Goal: Task Accomplishment & Management: Manage account settings

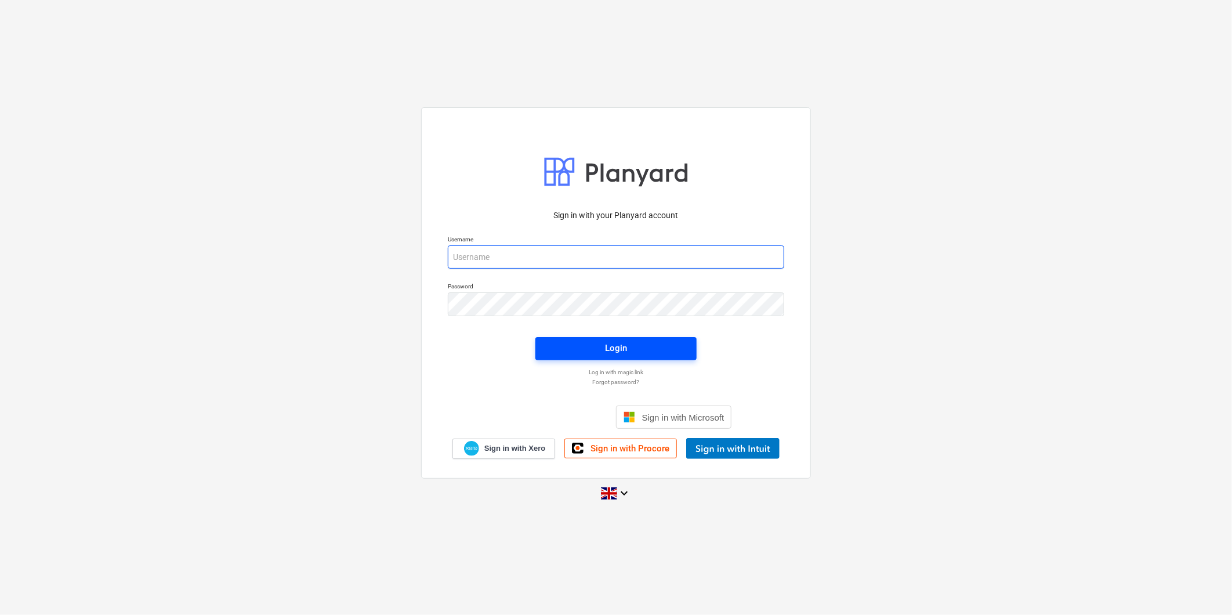
type input "[EMAIL_ADDRESS][DOMAIN_NAME]"
click at [639, 345] on span "Login" at bounding box center [615, 348] width 133 height 15
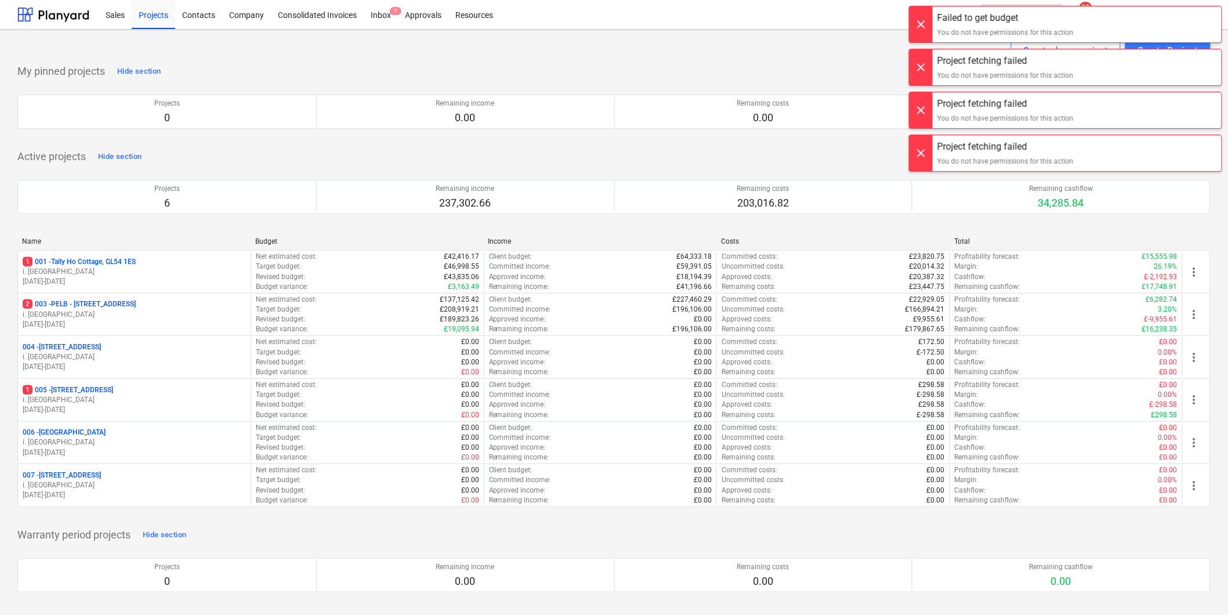
click at [108, 258] on p "1 001 - Tally Ho Cottage, GL54 1ES" at bounding box center [79, 262] width 113 height 10
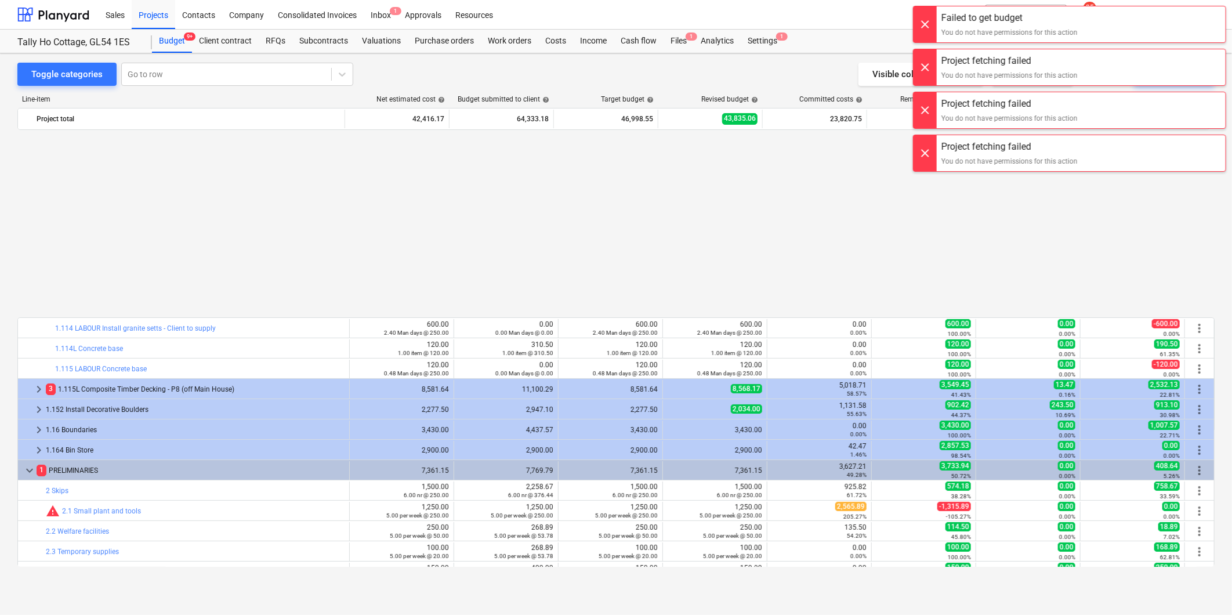
scroll to position [217, 0]
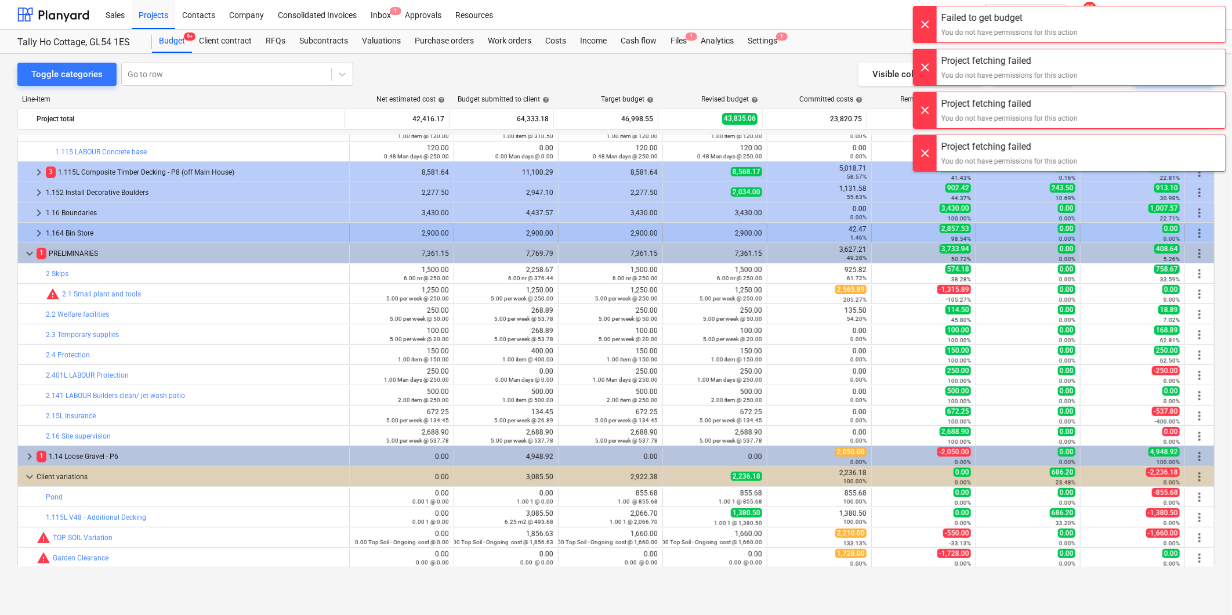
click at [140, 224] on div "1.164 Bin Store" at bounding box center [195, 233] width 299 height 19
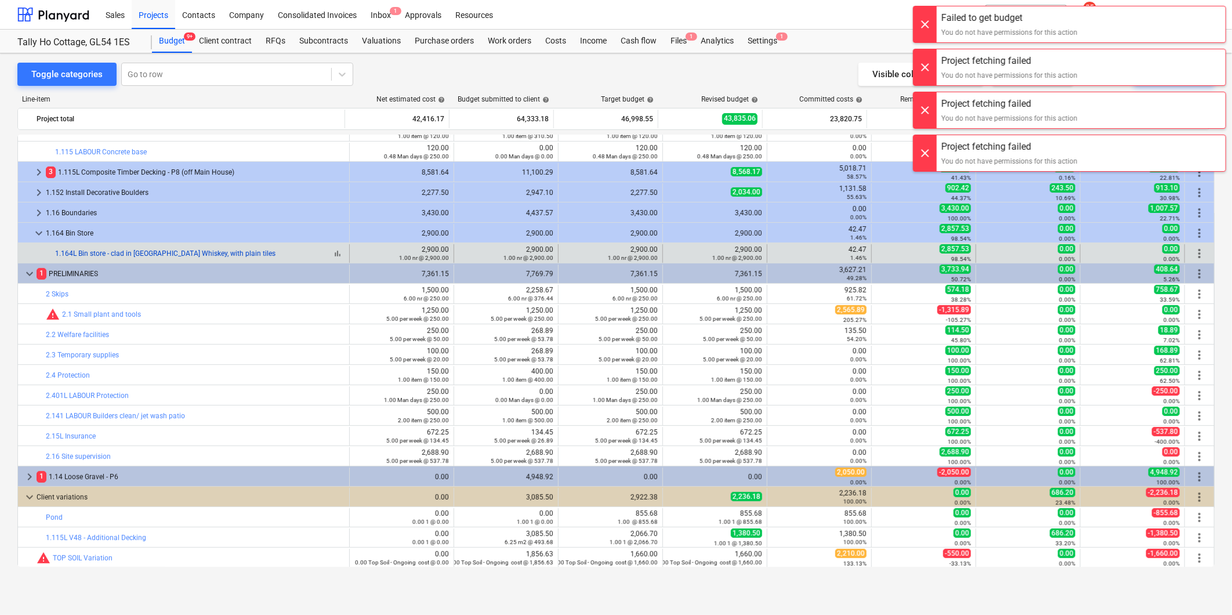
click at [130, 254] on link "1.164L Bin store - clad in [GEOGRAPHIC_DATA] Whiskey, with plain tiles" at bounding box center [165, 253] width 220 height 8
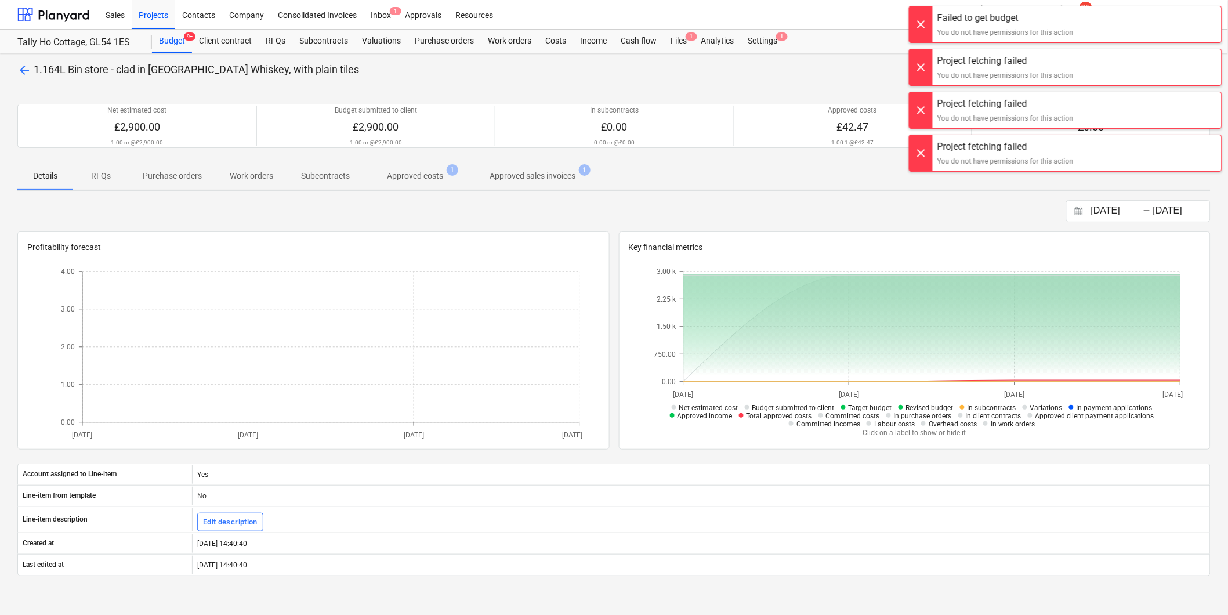
click at [919, 20] on div at bounding box center [921, 24] width 23 height 36
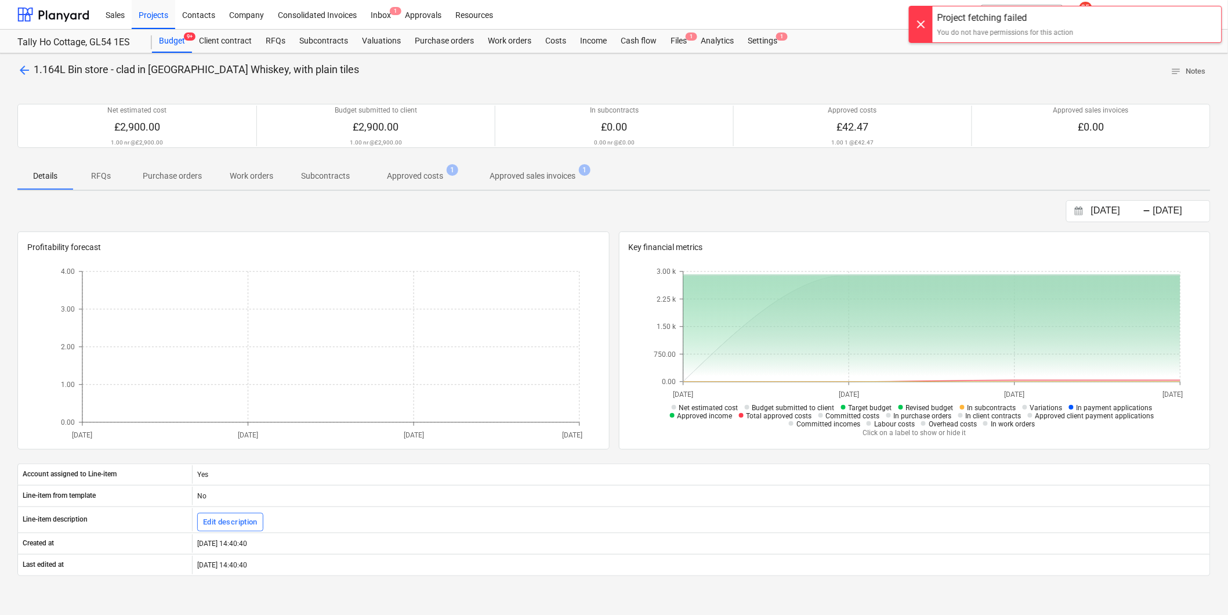
click at [919, 27] on div at bounding box center [921, 24] width 23 height 36
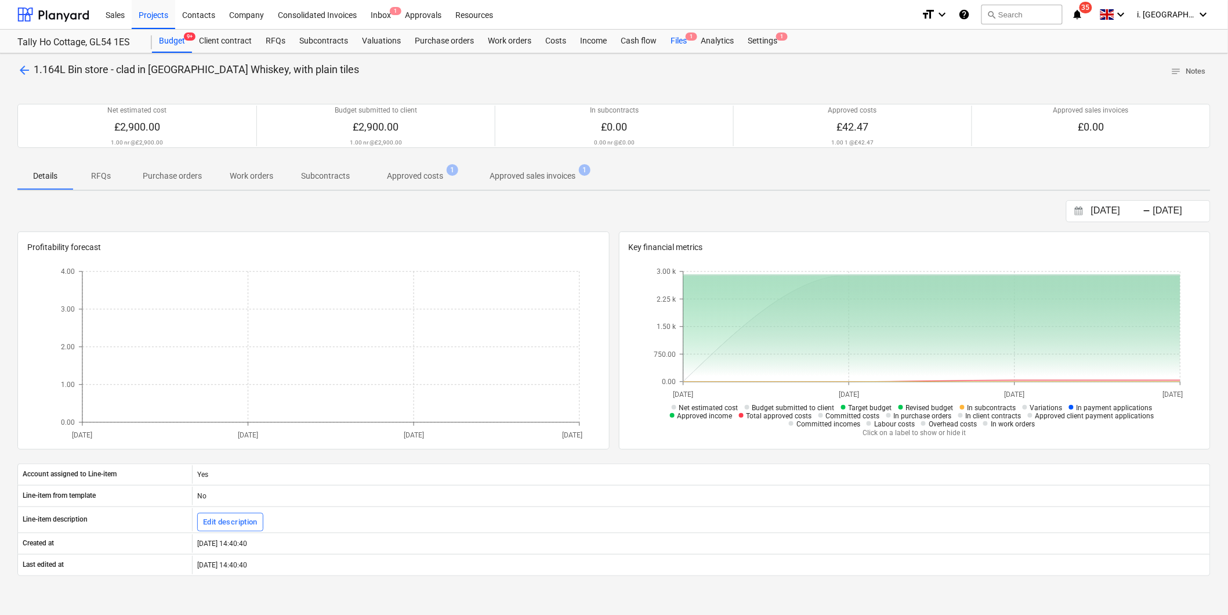
click at [687, 37] on span "1" at bounding box center [692, 36] width 12 height 8
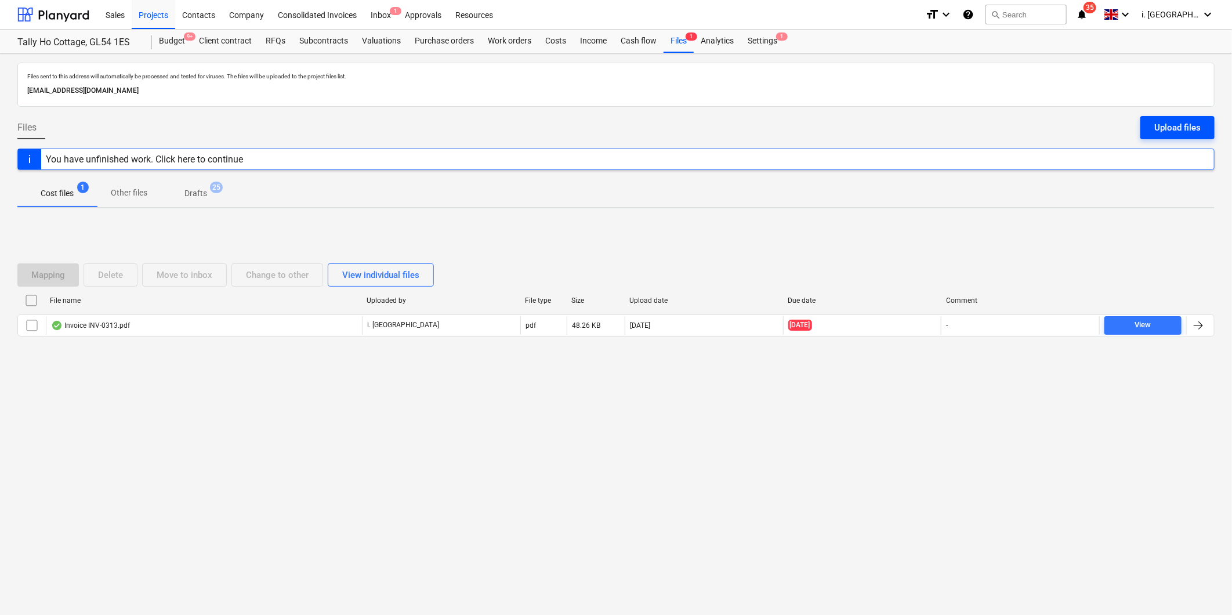
click at [1167, 121] on div "Upload files" at bounding box center [1177, 127] width 46 height 15
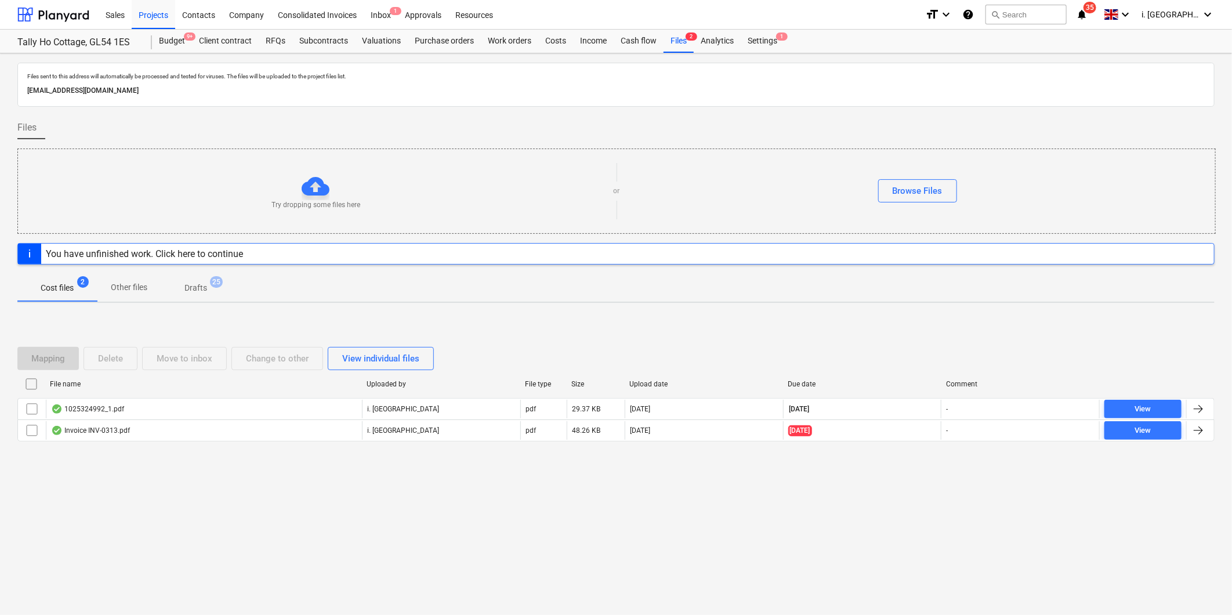
click at [82, 408] on div "1025324992_1.pdf" at bounding box center [87, 408] width 73 height 9
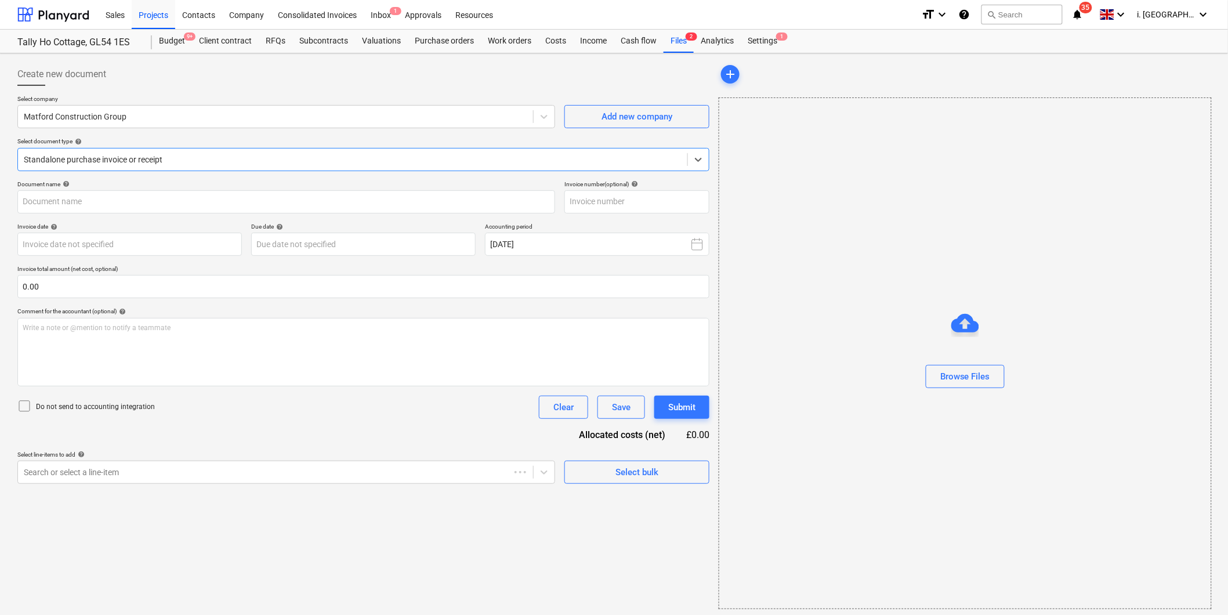
type input "1025324992"
type input "[DATE]"
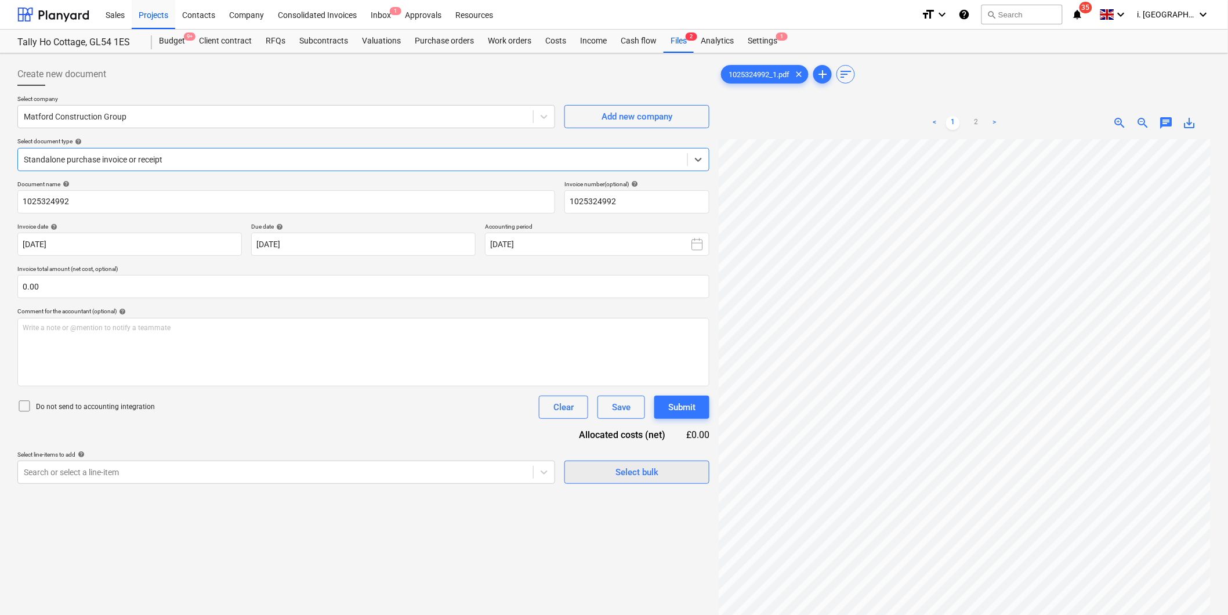
click at [584, 476] on span "Select bulk" at bounding box center [637, 472] width 116 height 15
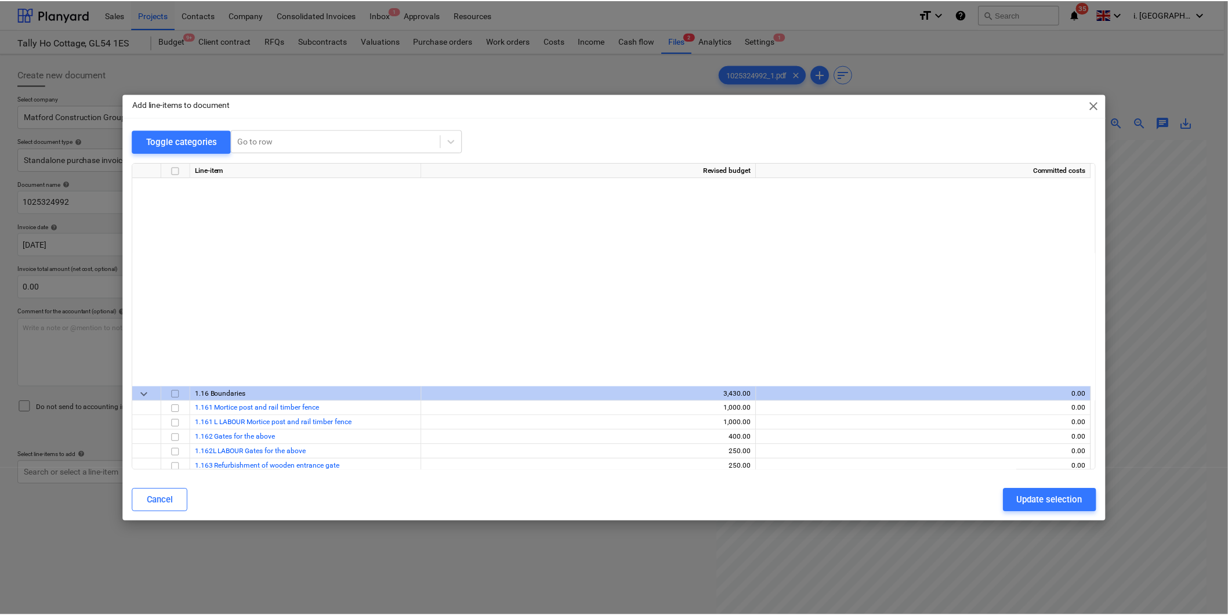
scroll to position [781, 0]
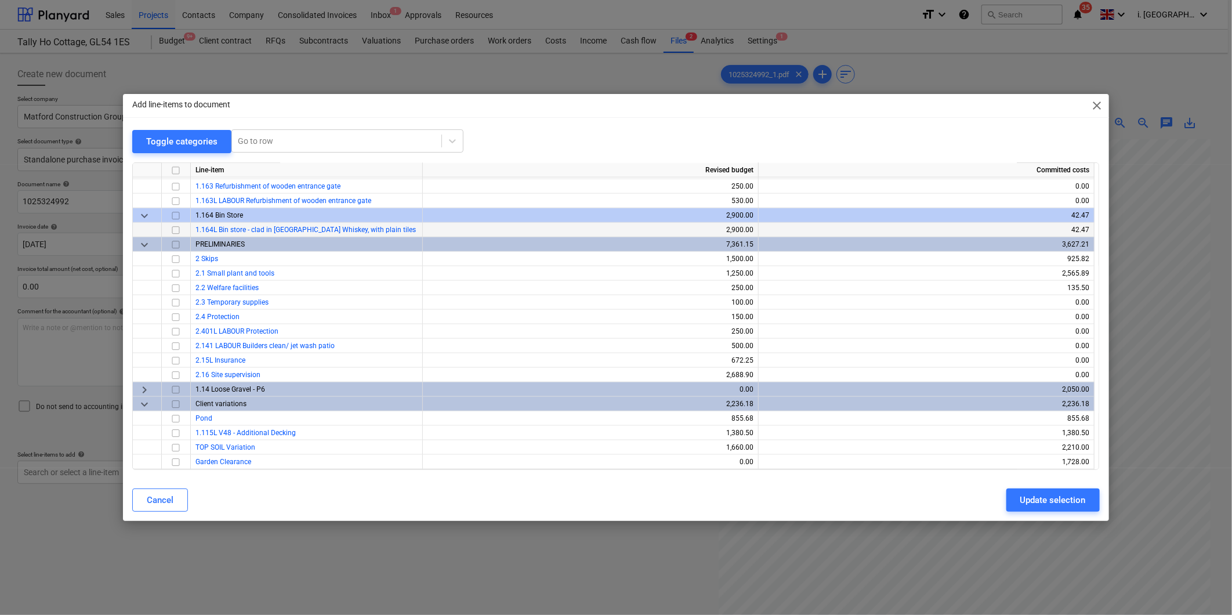
click at [175, 229] on input "checkbox" at bounding box center [176, 230] width 14 height 14
click at [1046, 503] on div "Update selection" at bounding box center [1053, 500] width 66 height 15
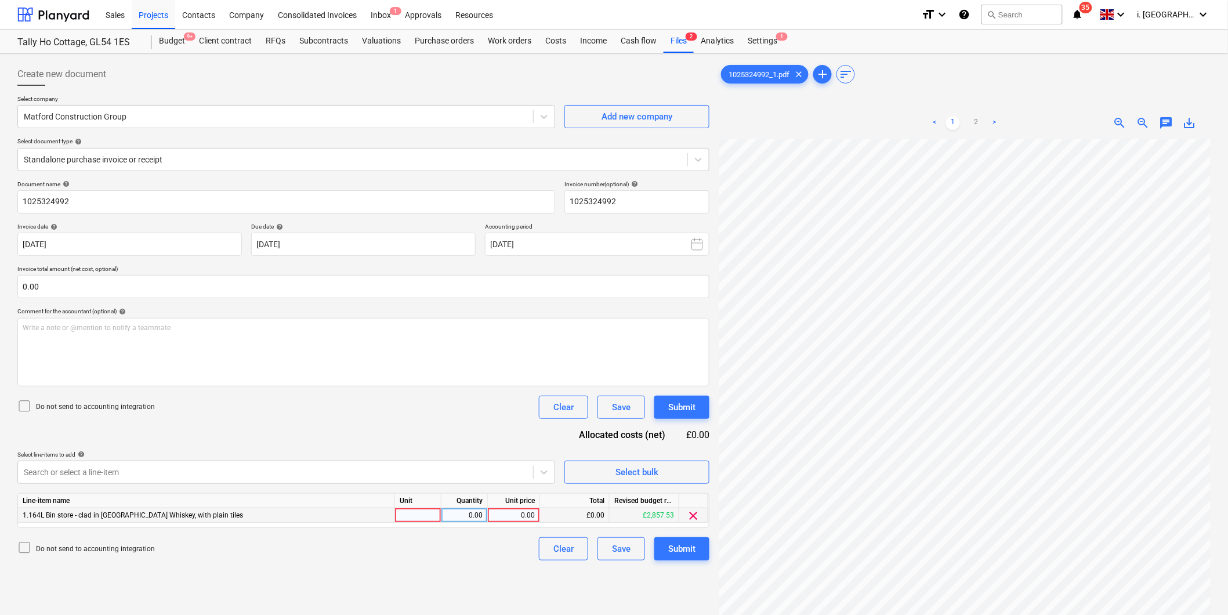
click at [421, 522] on div at bounding box center [418, 515] width 46 height 15
type input "1"
click at [452, 515] on div "0.00" at bounding box center [464, 515] width 37 height 15
type input "190.39"
click at [503, 535] on div "Document name help 1025324992 Invoice number (optional) help 1025324992 Invoice…" at bounding box center [363, 370] width 692 height 380
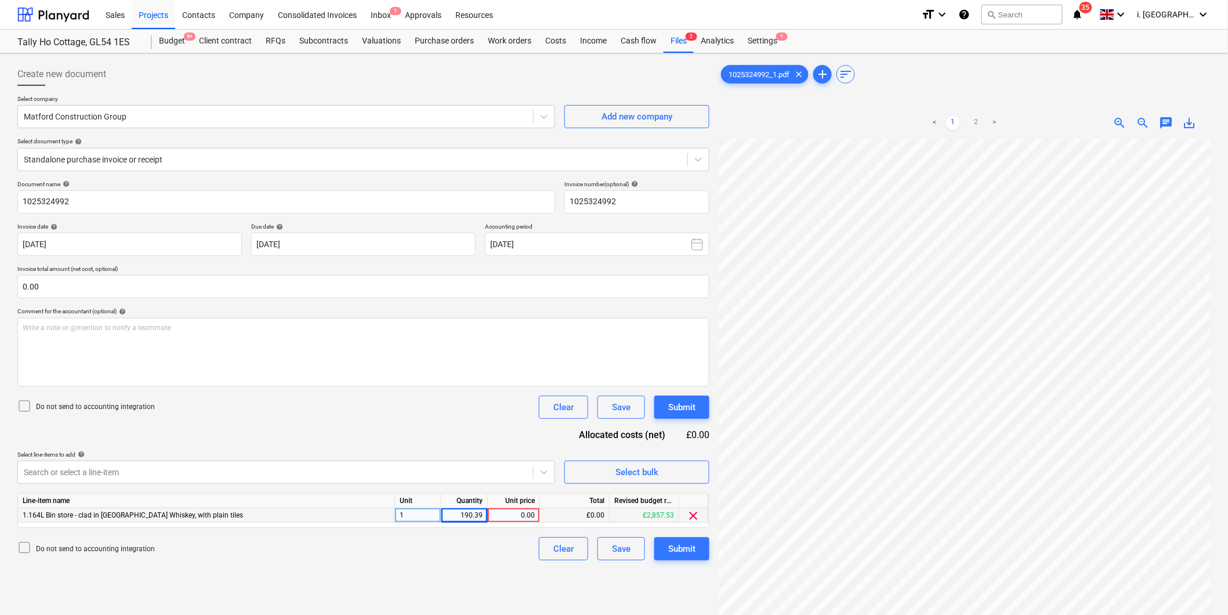
click at [502, 515] on div "0.00" at bounding box center [514, 515] width 42 height 15
click at [474, 516] on div "190.39" at bounding box center [464, 515] width 37 height 15
drag, startPoint x: 514, startPoint y: 515, endPoint x: 505, endPoint y: 511, distance: 9.6
click at [506, 511] on div "0.00" at bounding box center [514, 515] width 42 height 15
type input "190.39"
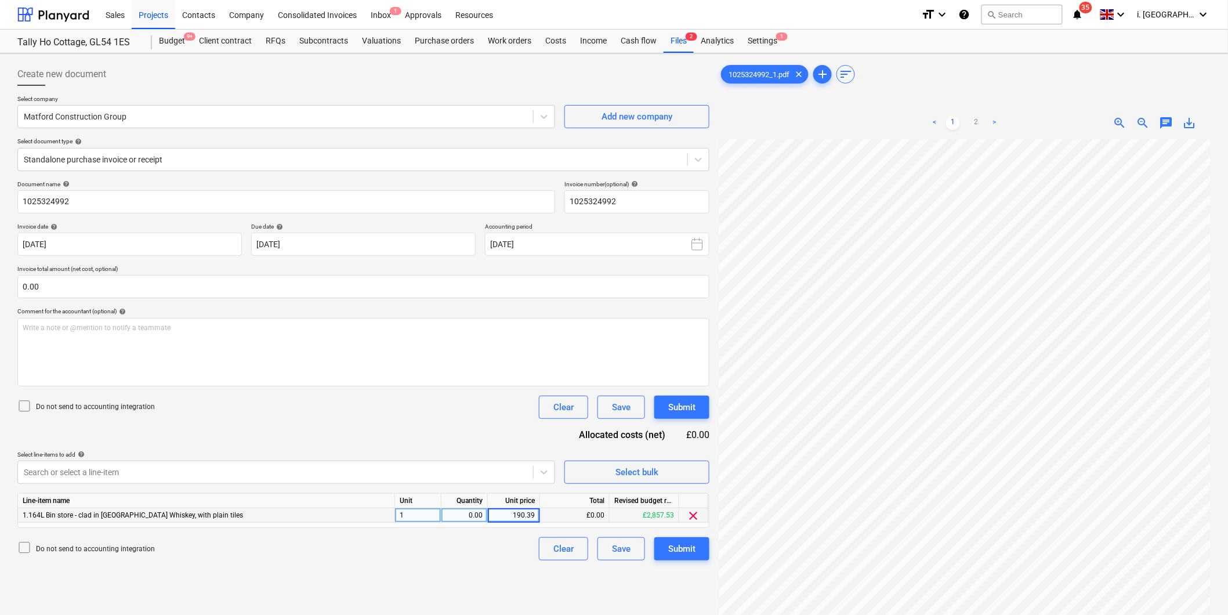
click at [472, 523] on div "0.00" at bounding box center [464, 515] width 37 height 15
type input "1"
click at [471, 585] on div "Create new document Select company Matford Construction Group Add new company S…" at bounding box center [363, 392] width 701 height 668
click at [695, 553] on div "Submit" at bounding box center [681, 548] width 27 height 15
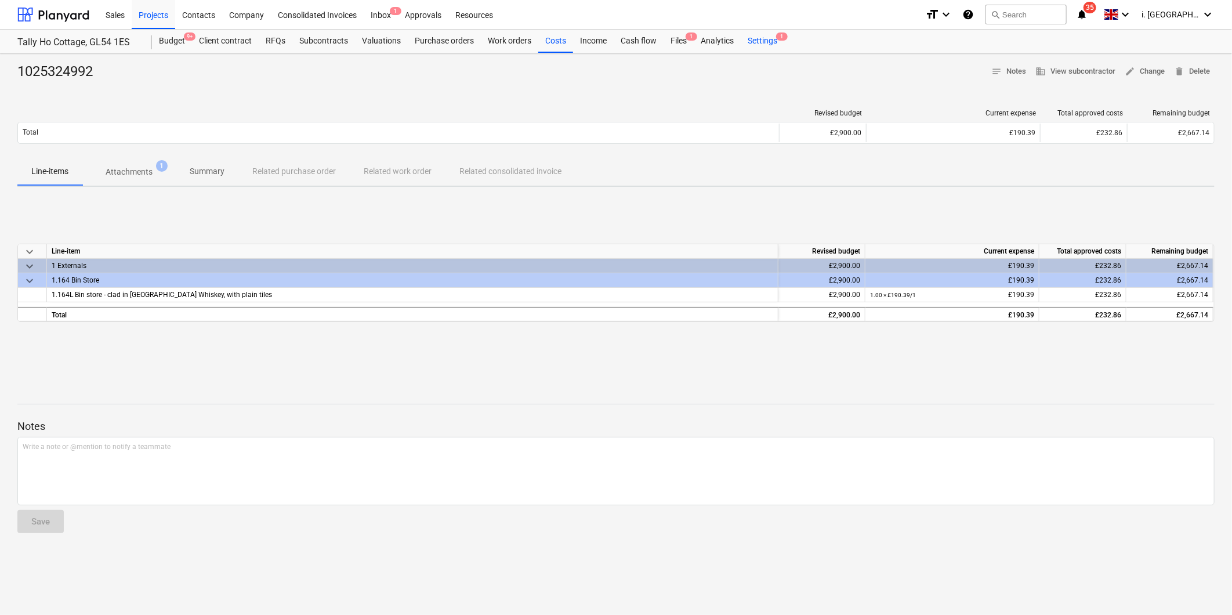
click at [772, 41] on div "Settings 1" at bounding box center [763, 41] width 44 height 23
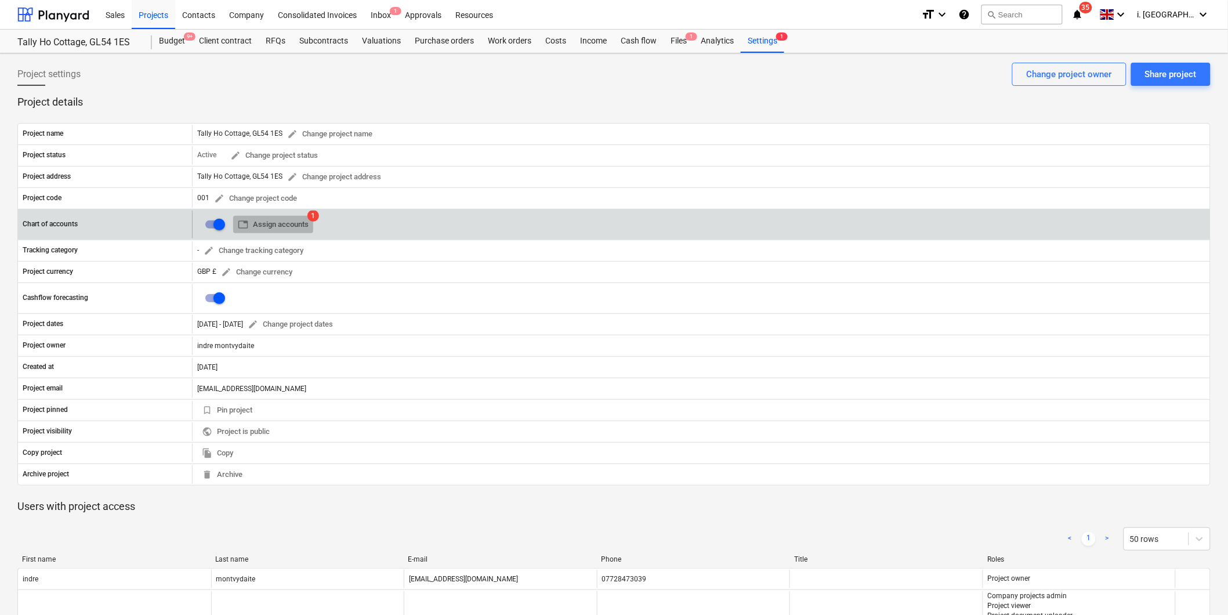
click at [275, 225] on span "table Assign accounts" at bounding box center [273, 224] width 71 height 13
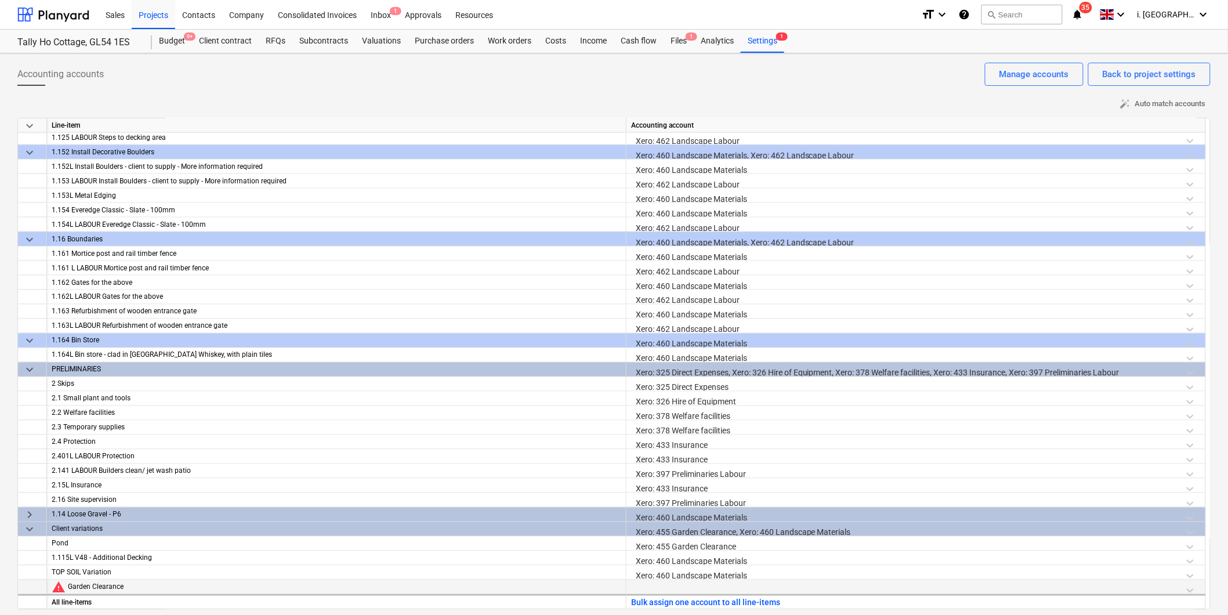
click at [668, 586] on div at bounding box center [916, 590] width 570 height 20
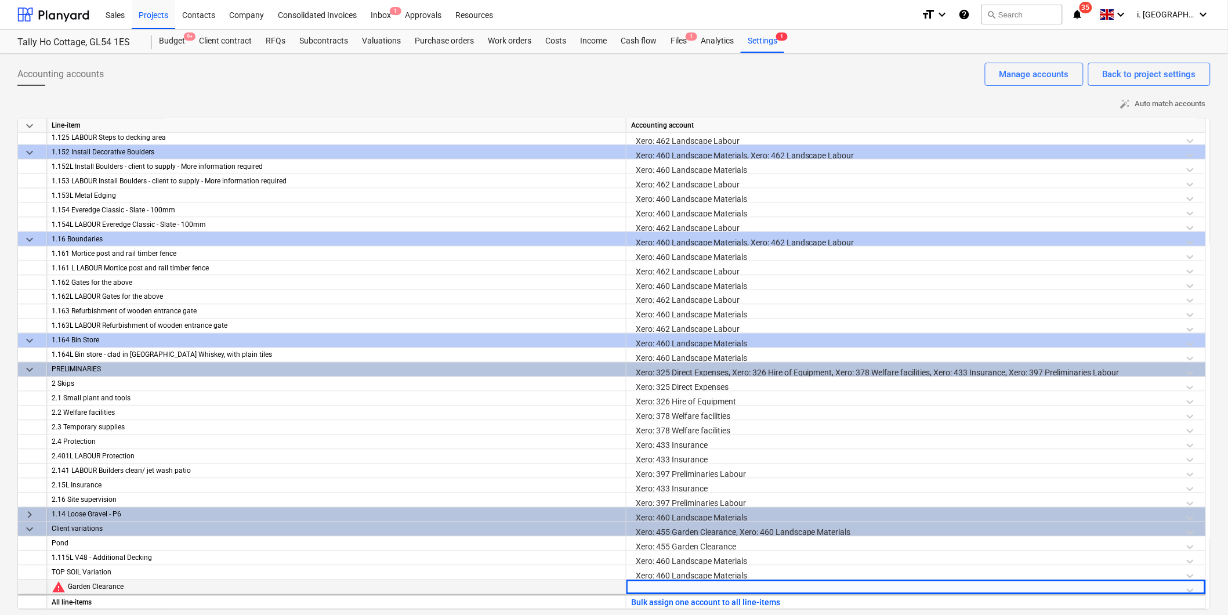
click at [668, 586] on div at bounding box center [916, 590] width 570 height 20
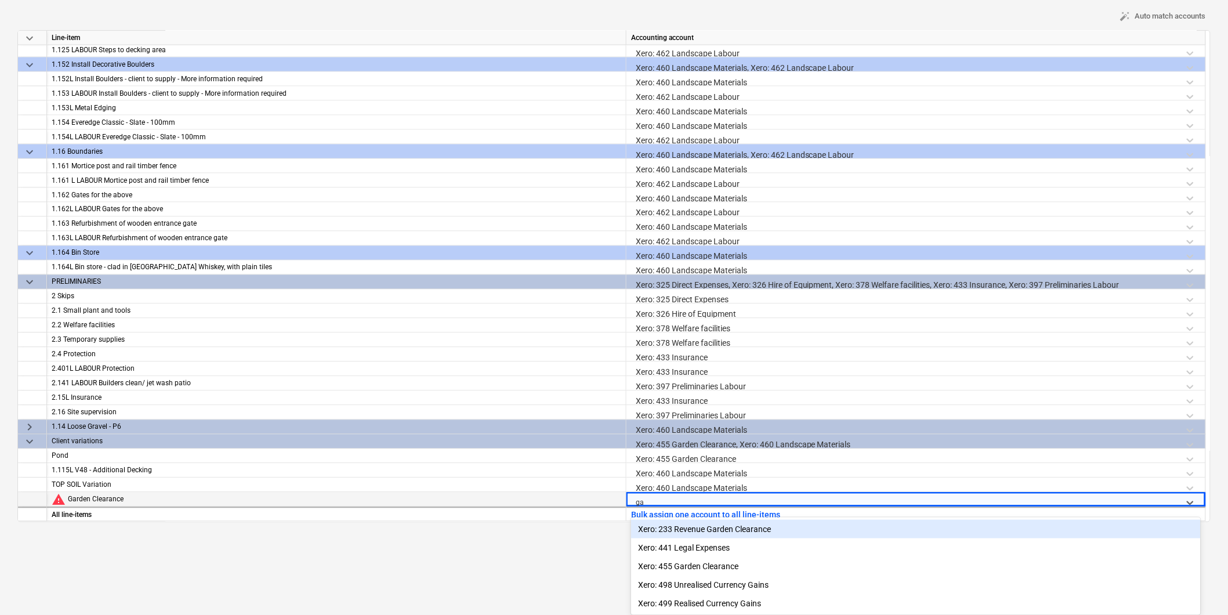
type input "gar"
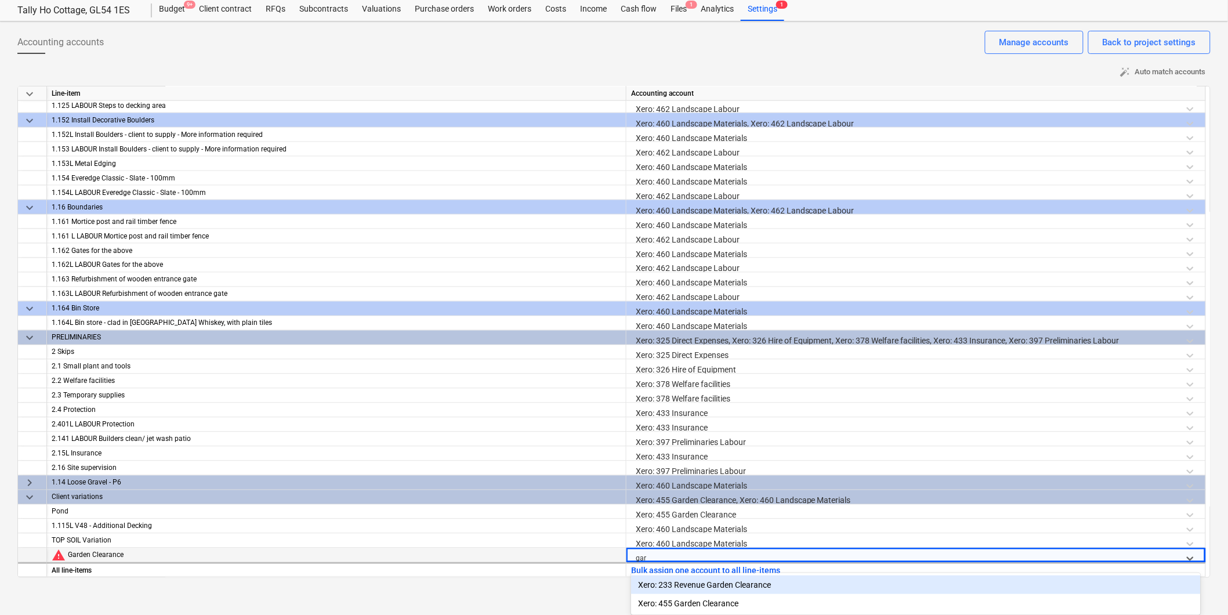
scroll to position [32, 0]
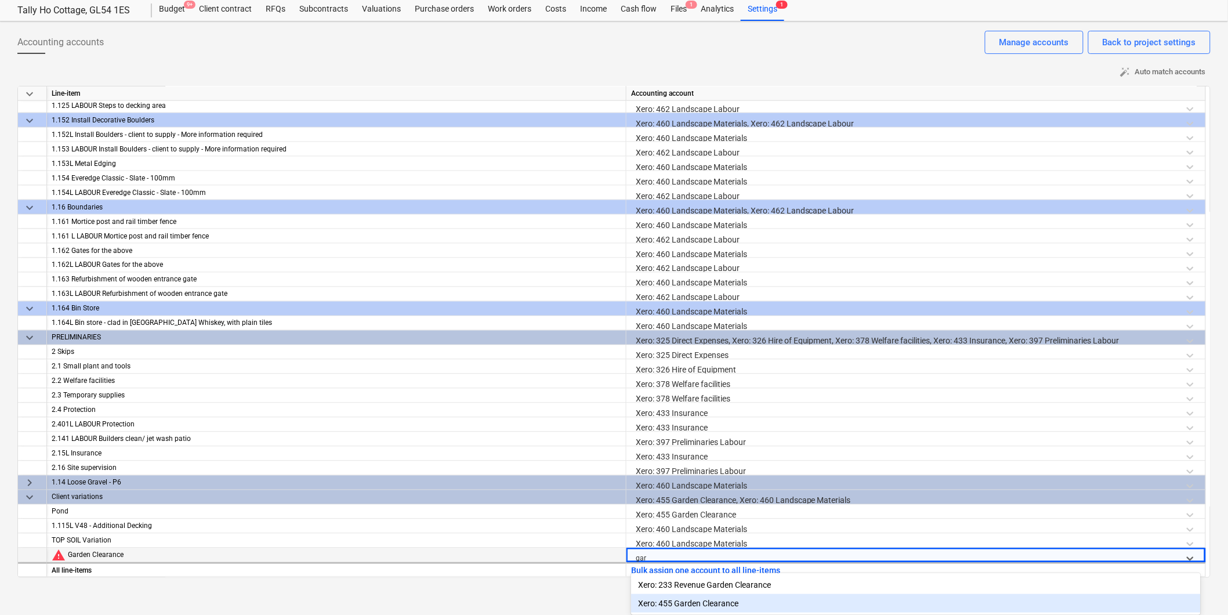
click at [694, 606] on div "Xero: 455 Garden Clearance" at bounding box center [916, 603] width 570 height 19
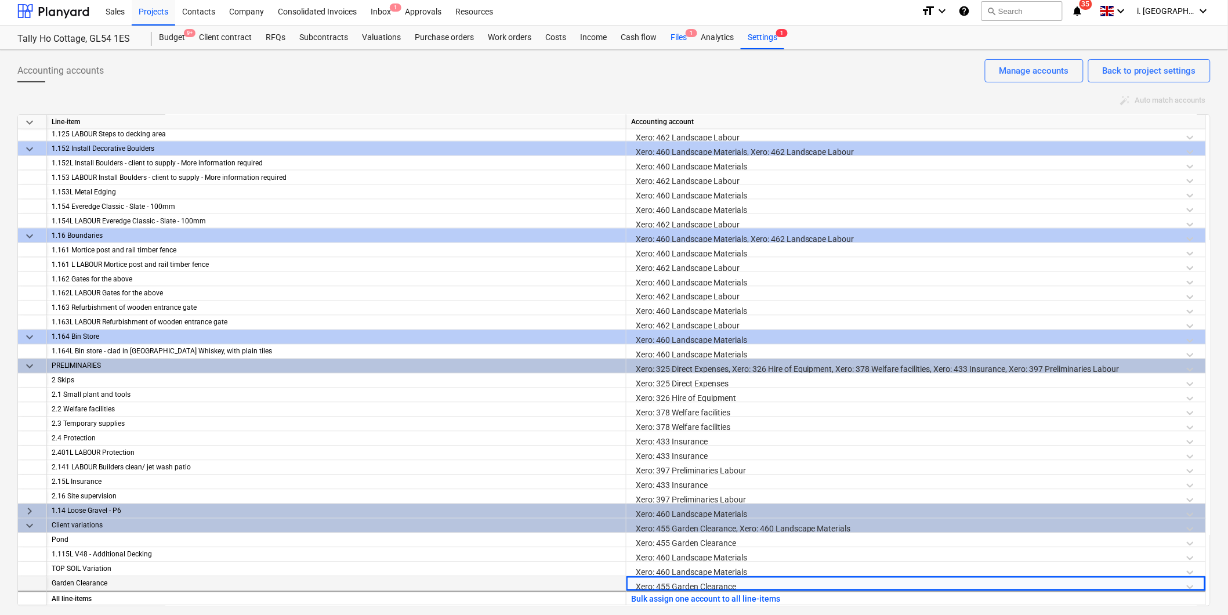
click at [676, 36] on div "Files 1" at bounding box center [679, 37] width 30 height 23
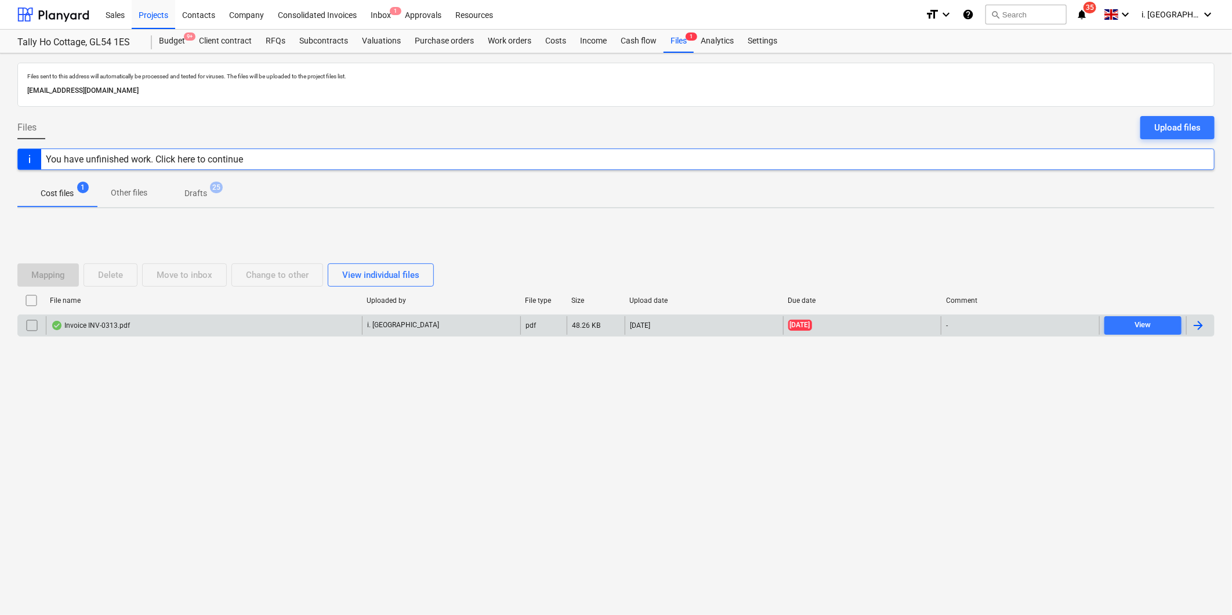
click at [31, 321] on input "checkbox" at bounding box center [32, 325] width 19 height 19
click at [112, 269] on div "Delete" at bounding box center [110, 274] width 25 height 15
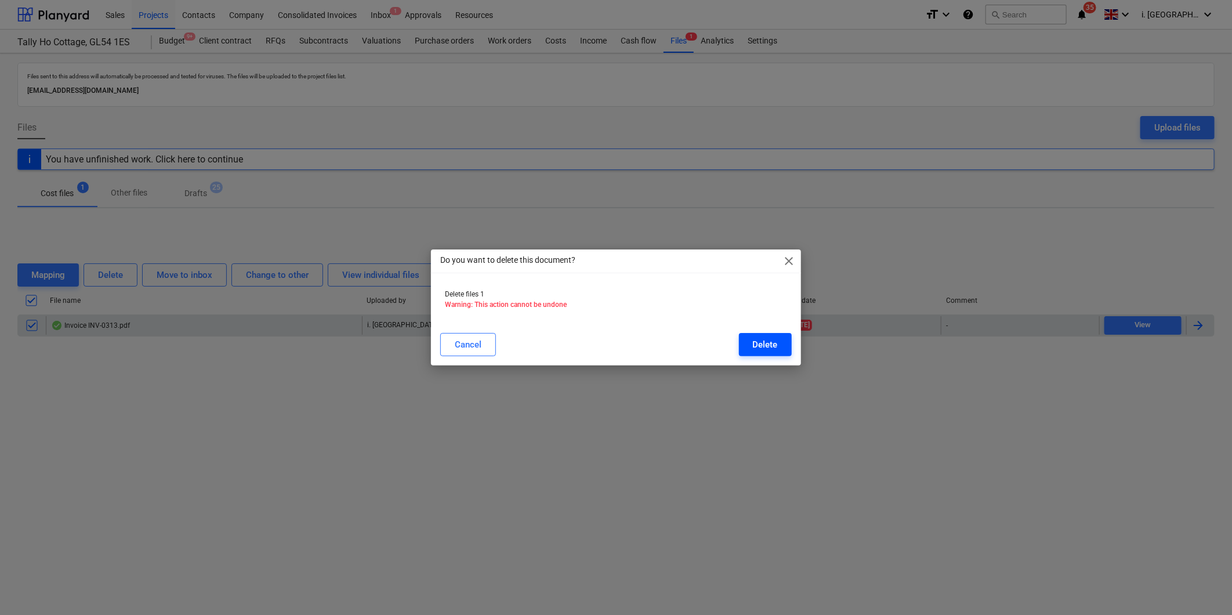
click at [757, 341] on div "Delete" at bounding box center [765, 344] width 25 height 15
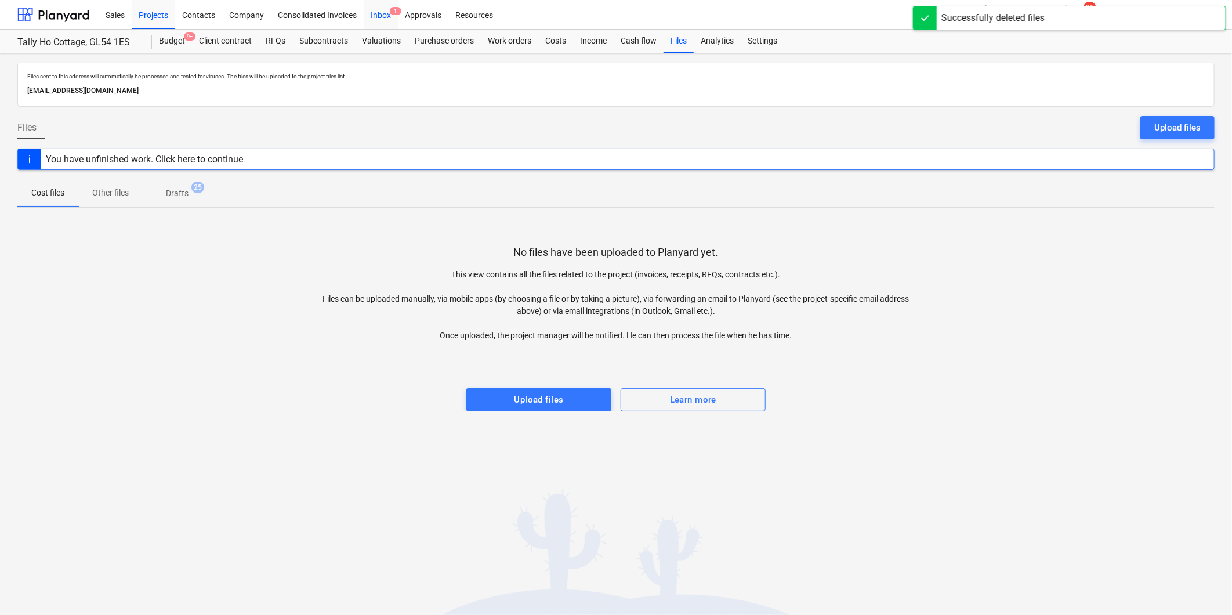
click at [385, 19] on div "Inbox 1" at bounding box center [381, 14] width 34 height 30
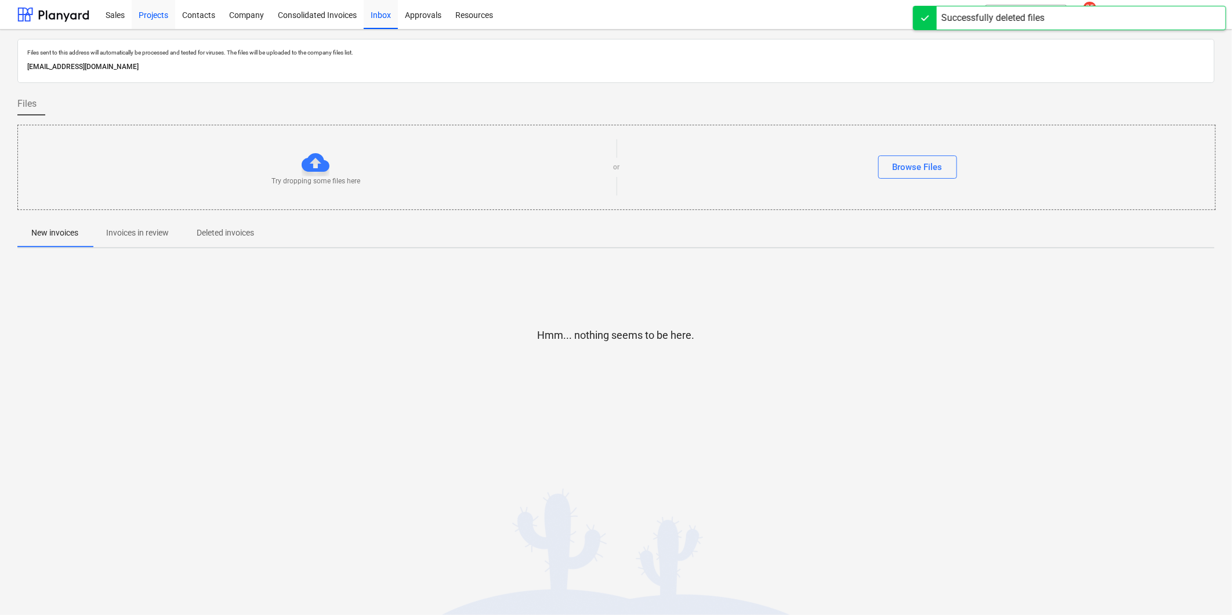
click at [149, 8] on div "Projects" at bounding box center [154, 14] width 44 height 30
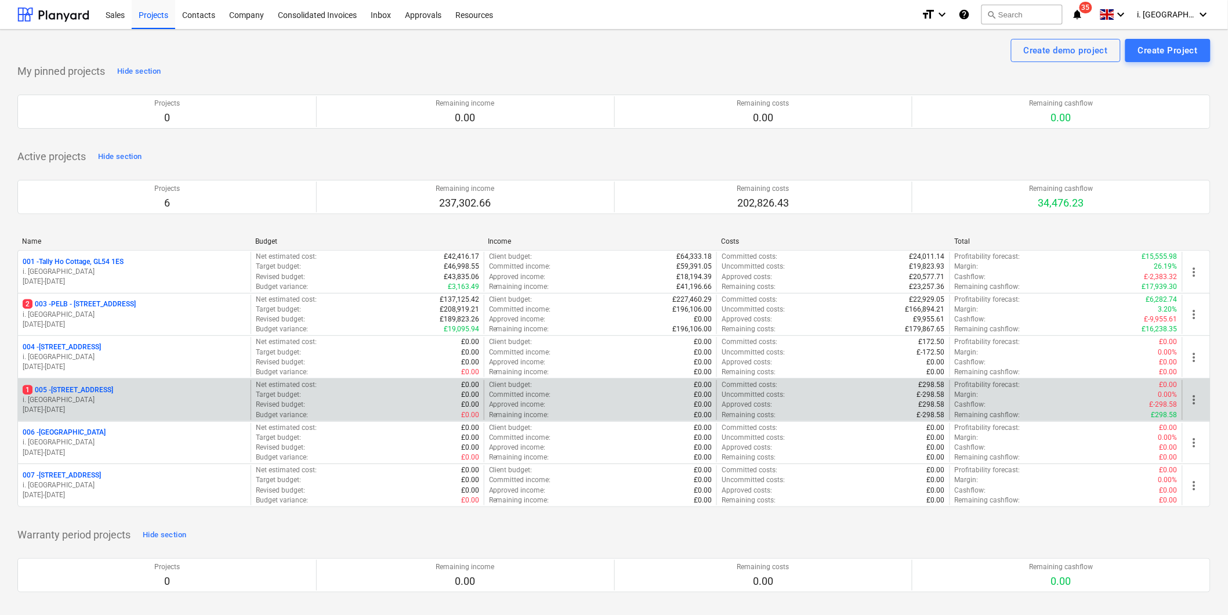
click at [92, 392] on p "1 005 - Minsterworth, GL2 8JH" at bounding box center [68, 390] width 90 height 10
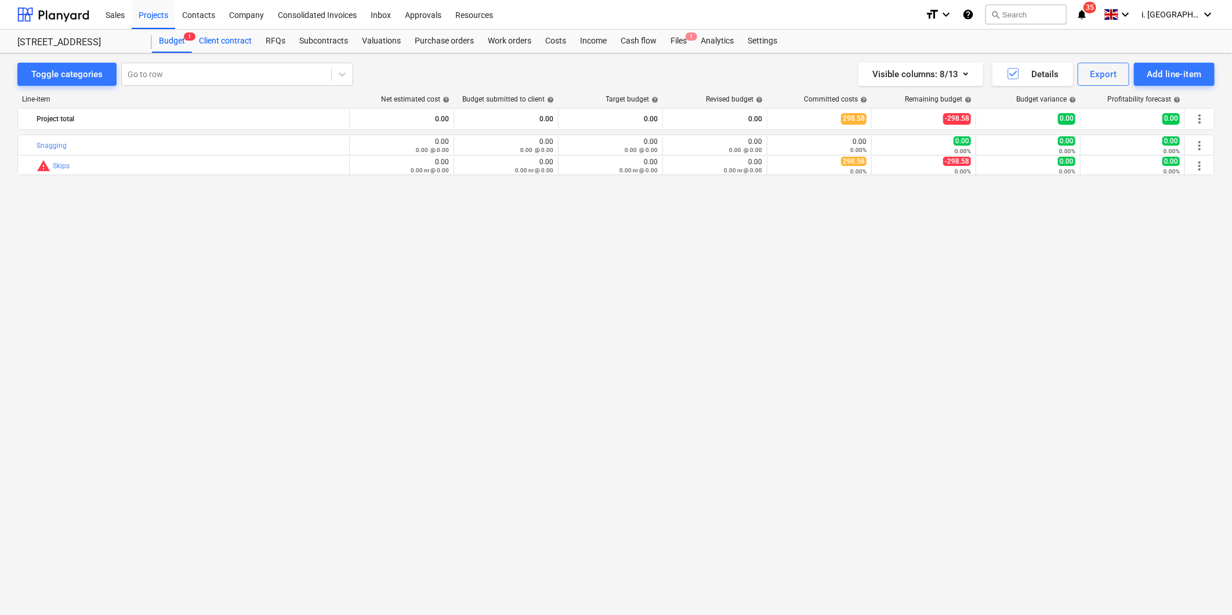
click at [213, 42] on div "Client contract" at bounding box center [225, 41] width 67 height 23
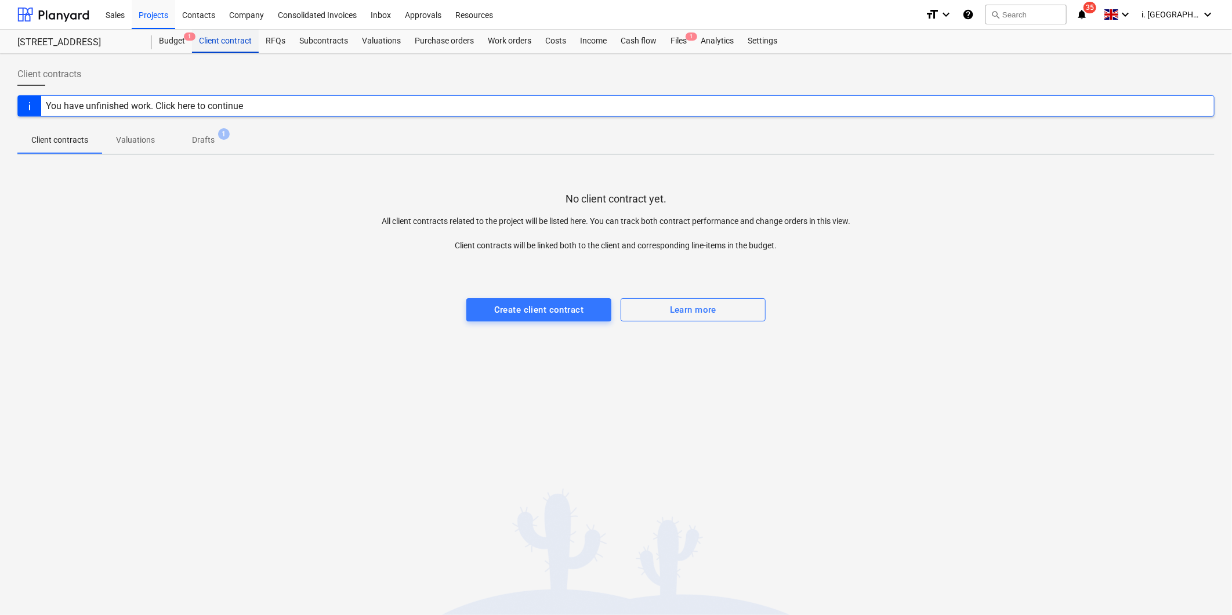
click at [236, 46] on div "Client contract" at bounding box center [225, 41] width 67 height 23
click at [171, 19] on div "Projects" at bounding box center [154, 14] width 44 height 30
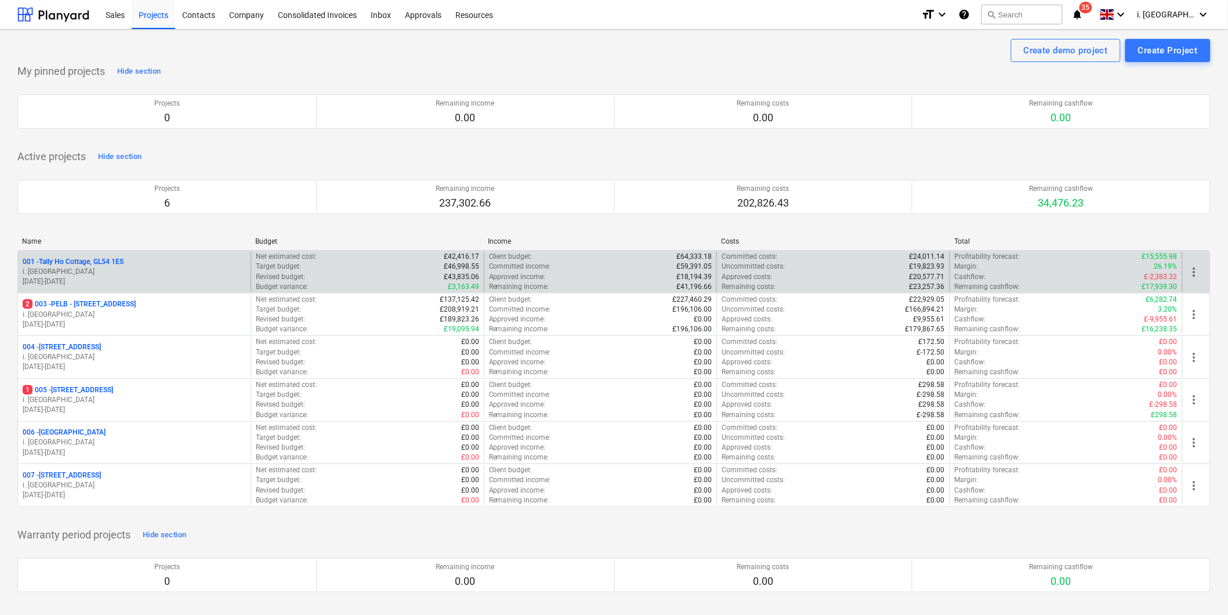
click at [94, 276] on p "i. [GEOGRAPHIC_DATA]" at bounding box center [134, 272] width 223 height 10
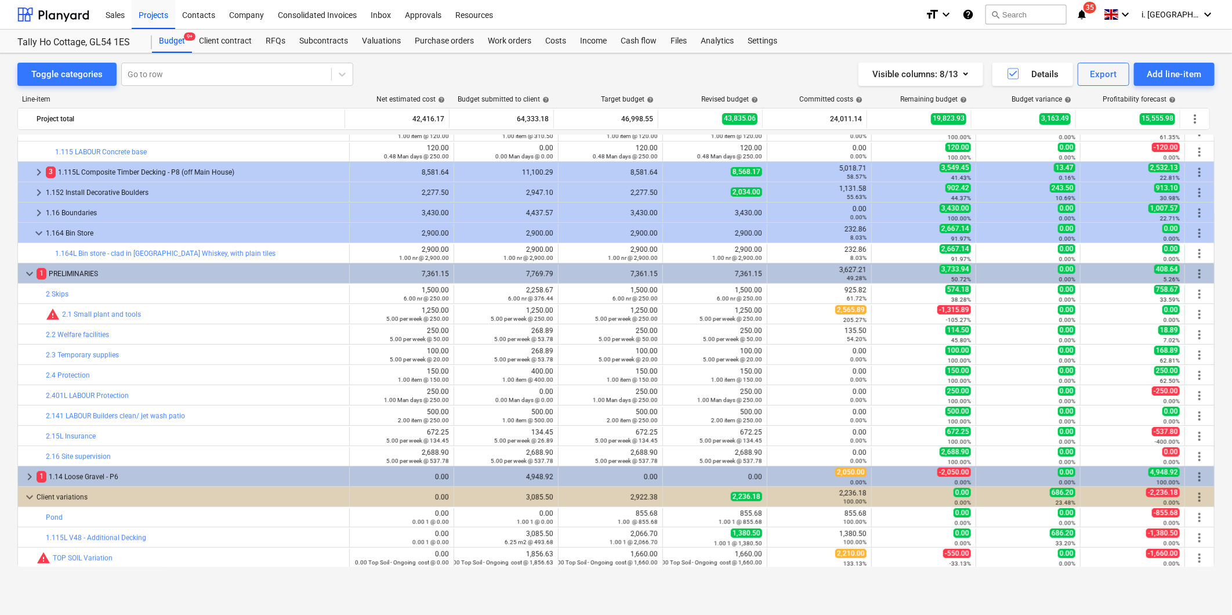
scroll to position [238, 0]
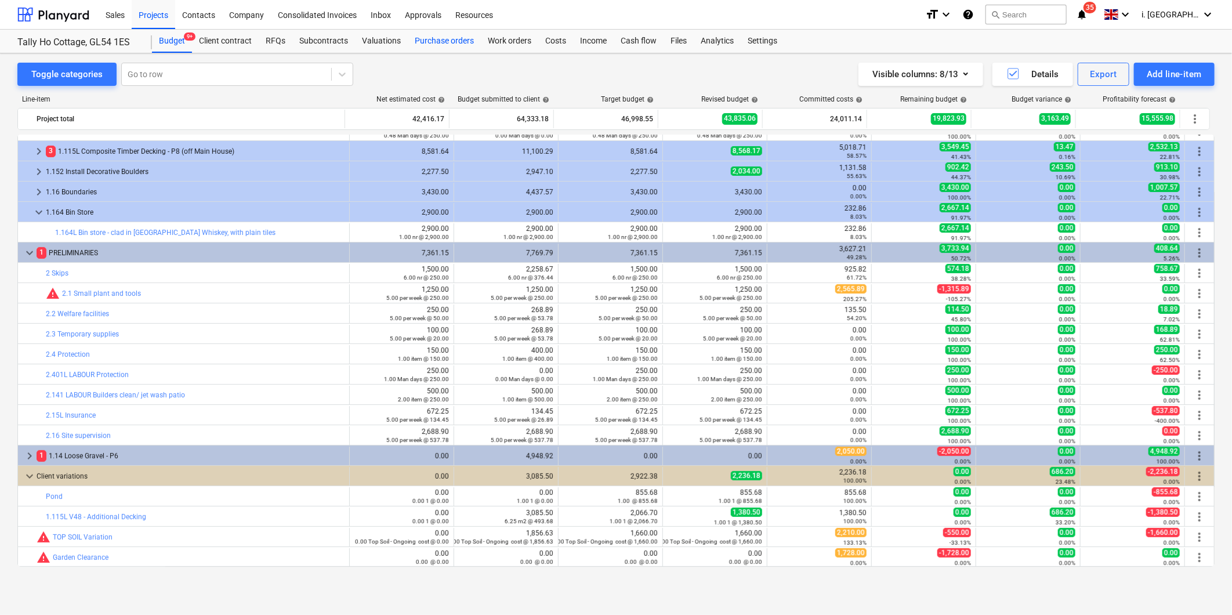
click at [473, 39] on div "Purchase orders" at bounding box center [444, 41] width 73 height 23
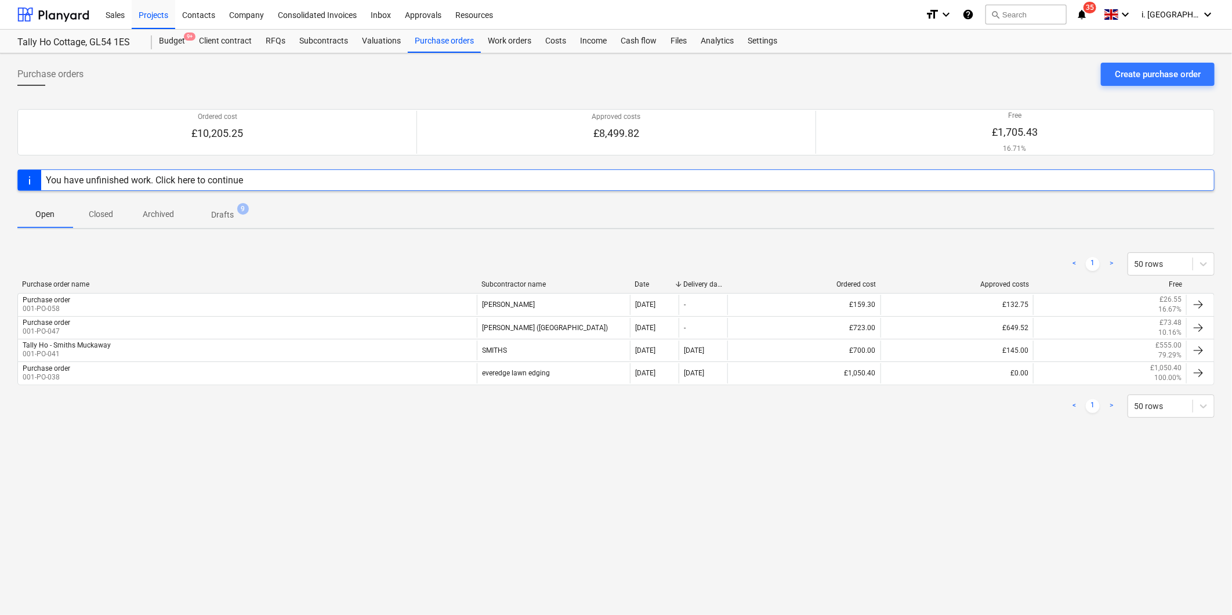
click at [88, 220] on p "Closed" at bounding box center [101, 214] width 28 height 12
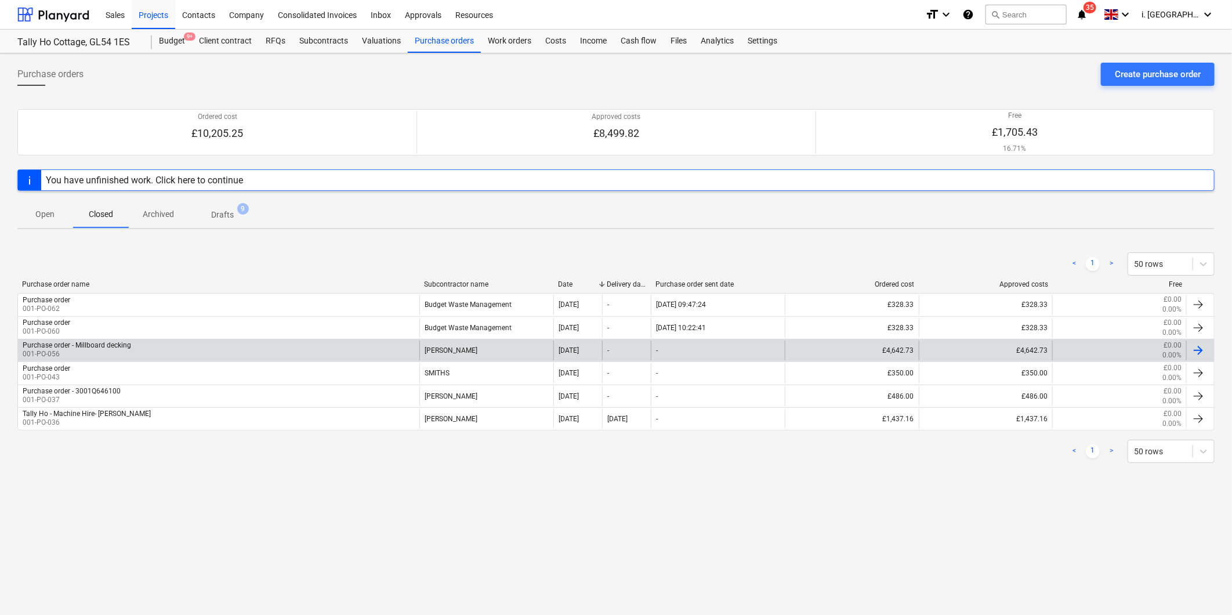
click at [73, 347] on div "Purchase order - Millboard decking" at bounding box center [77, 345] width 108 height 8
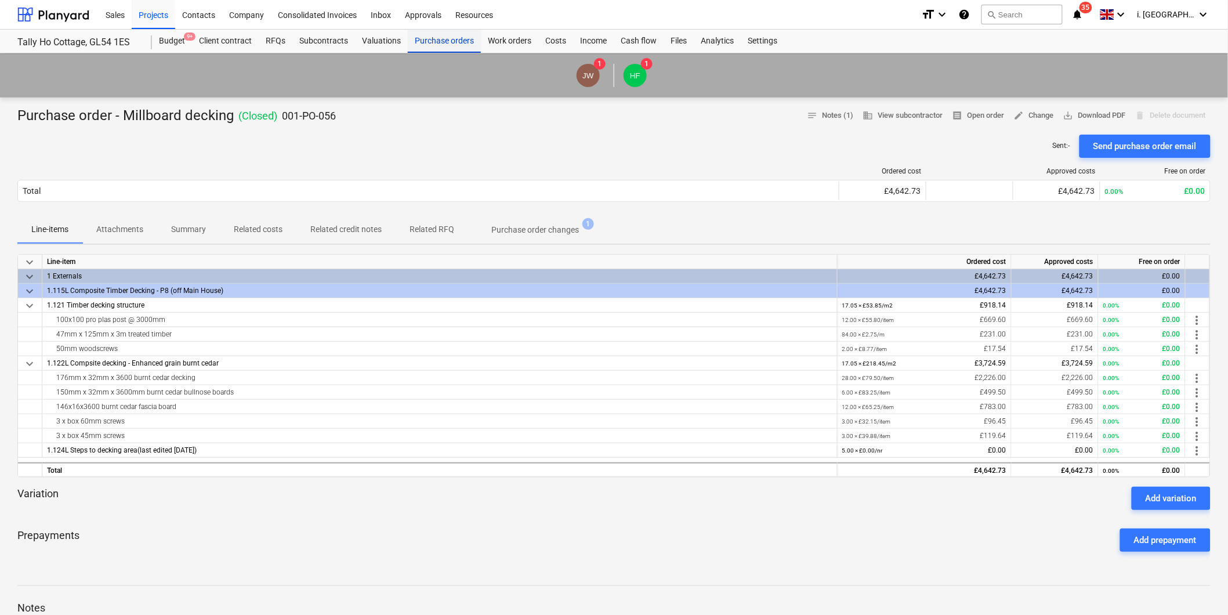
click at [449, 43] on div "Purchase orders" at bounding box center [444, 41] width 73 height 23
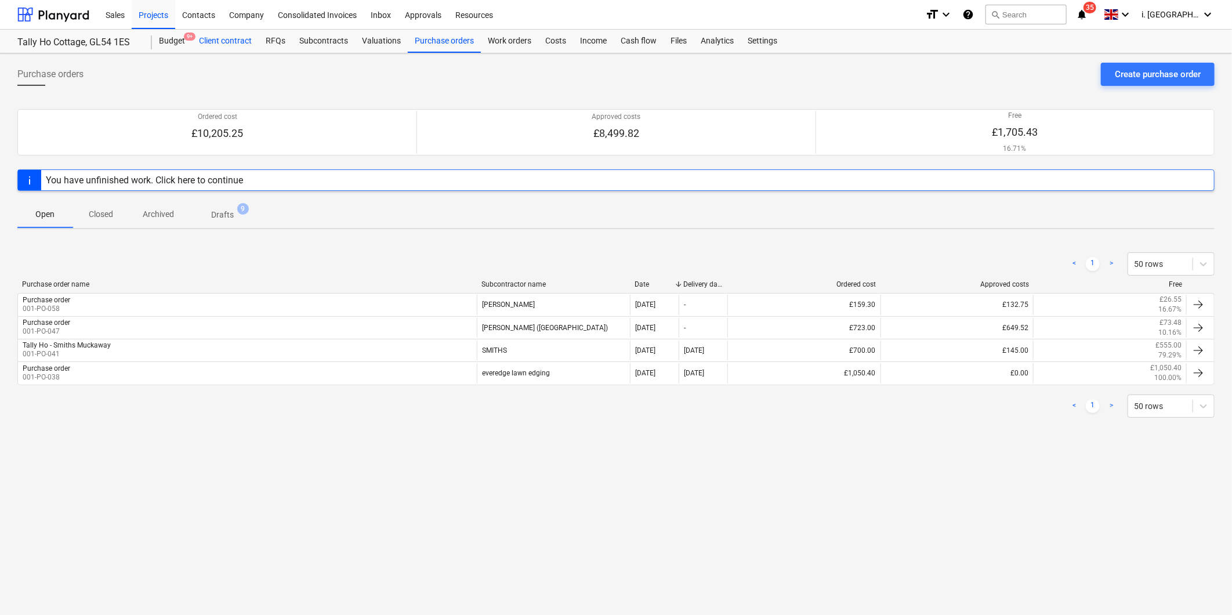
click at [226, 38] on div "Client contract" at bounding box center [225, 41] width 67 height 23
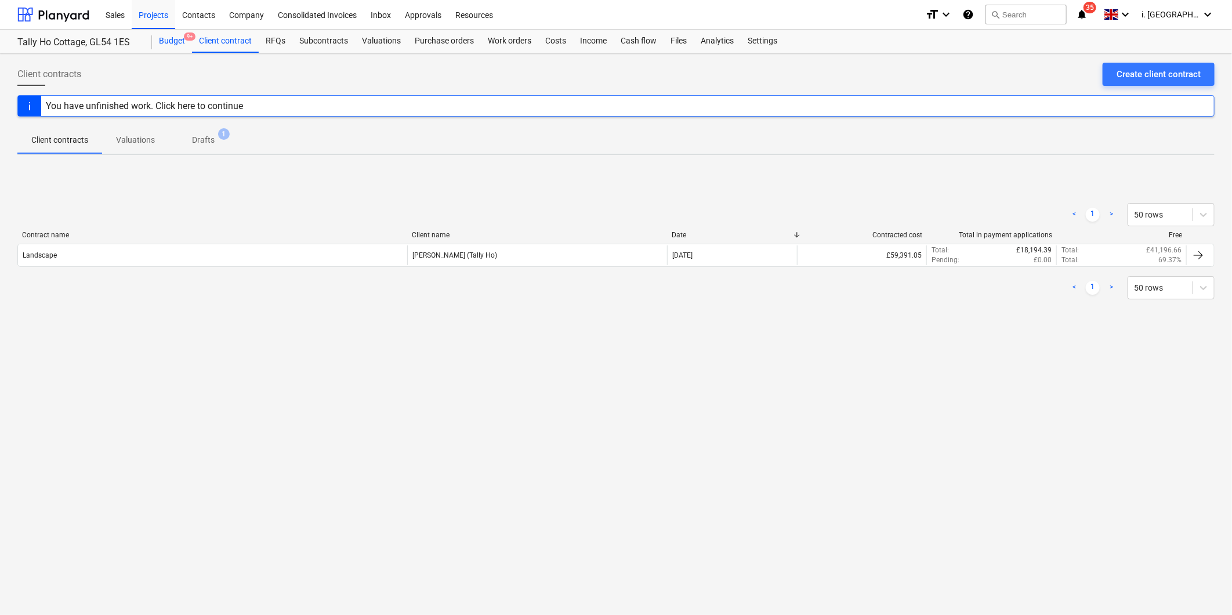
click at [160, 42] on div "Budget 9+" at bounding box center [172, 41] width 40 height 23
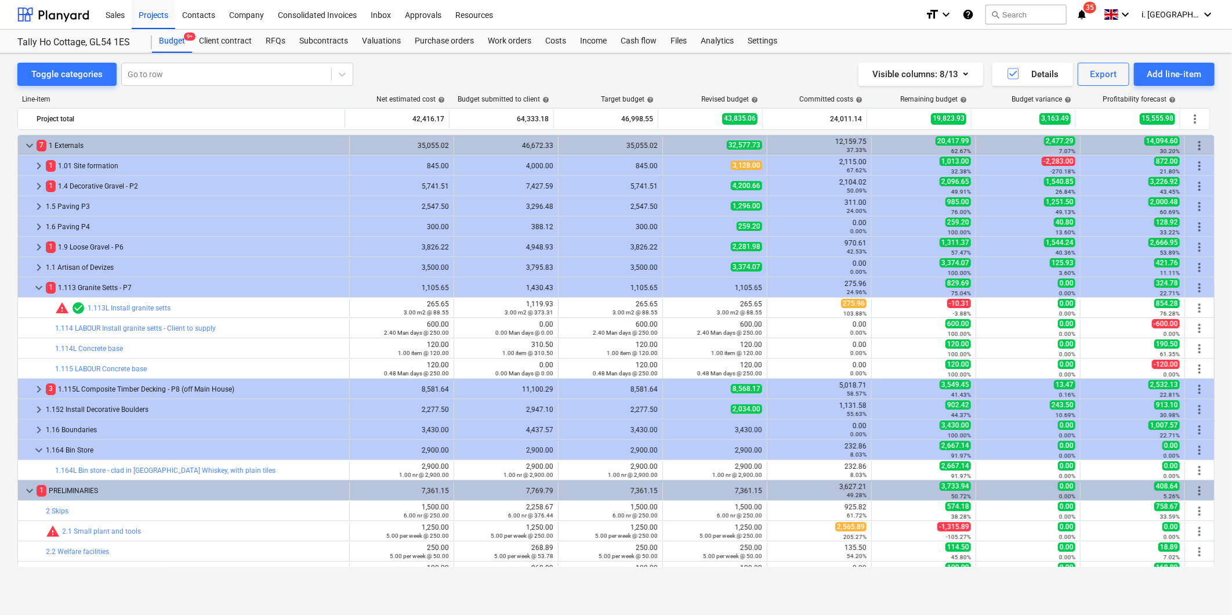
scroll to position [238, 0]
